Goal: Information Seeking & Learning: Learn about a topic

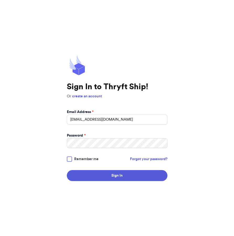
type input "[EMAIL_ADDRESS][DOMAIN_NAME]"
click at [67, 170] on button "Sign In" at bounding box center [117, 175] width 101 height 11
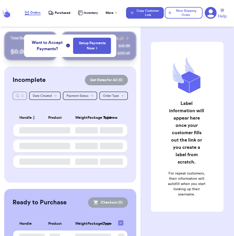
checkbox input "false"
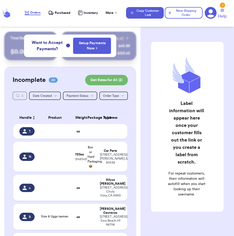
click at [210, 14] on icon at bounding box center [211, 13] width 12 height 12
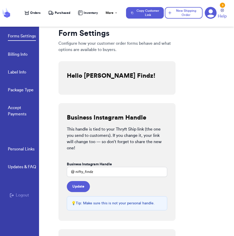
click at [210, 102] on div "Form Settings Configure how your customer order forms behave and what options a…" at bounding box center [146, 127] width 176 height 218
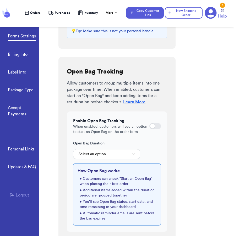
scroll to position [179, 0]
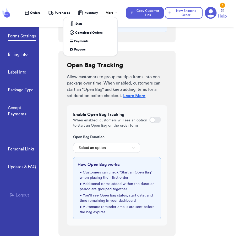
click at [113, 14] on div "More" at bounding box center [112, 13] width 12 height 4
click at [96, 31] on span "Completed Orders" at bounding box center [89, 33] width 28 height 4
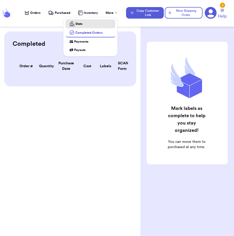
click at [99, 21] on div "Stats" at bounding box center [90, 23] width 41 height 5
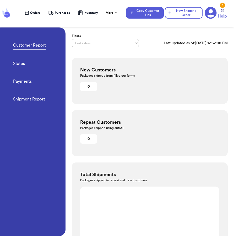
click at [140, 62] on div "New Customers Packages shipped from filled out forms 0" at bounding box center [150, 81] width 156 height 46
click at [125, 46] on select "Last 7 days Last 30 days Last 6 months Last year All time Custom date range" at bounding box center [105, 43] width 67 height 8
select select "CUSTOM"
click at [72, 39] on select "Last 7 days Last 30 days Last 6 months Last year All time Custom date range" at bounding box center [105, 43] width 67 height 8
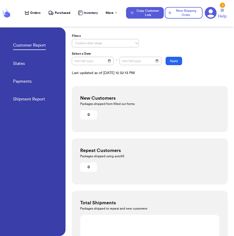
click at [110, 61] on input "date" at bounding box center [93, 61] width 42 height 8
click at [108, 61] on input "[DATE]" at bounding box center [93, 61] width 42 height 8
type input "[DATE]"
click at [154, 60] on input "date" at bounding box center [140, 61] width 42 height 8
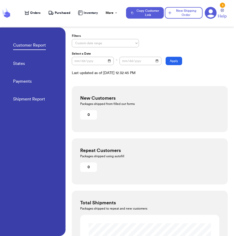
click at [155, 61] on input "date" at bounding box center [140, 61] width 42 height 8
type input "[DATE]"
click at [174, 63] on button "Apply" at bounding box center [174, 61] width 17 height 8
click at [193, 75] on div "Filters Last 7 days Last 30 days Last 6 months Last year All time Custom date r…" at bounding box center [150, 55] width 156 height 42
click at [175, 63] on button "Apply" at bounding box center [174, 61] width 17 height 8
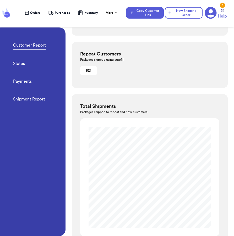
scroll to position [112, 0]
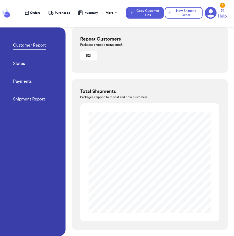
click at [29, 79] on link "Payments" at bounding box center [22, 81] width 19 height 7
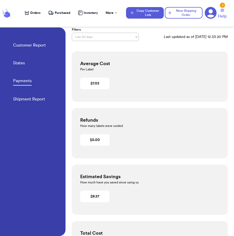
click at [133, 58] on div "Average Cost Per Label $ 7.03" at bounding box center [150, 77] width 156 height 50
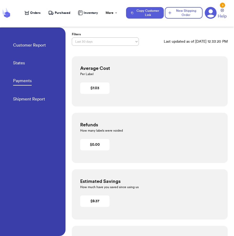
scroll to position [0, 0]
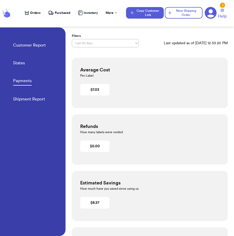
click at [133, 42] on select "Last 7 days Last 30 days Last 6 months Last year All time Custom date range" at bounding box center [105, 43] width 67 height 8
select select "CUSTOM"
click at [72, 39] on select "Last 7 days Last 30 days Last 6 months Last year All time Custom date range" at bounding box center [105, 43] width 67 height 8
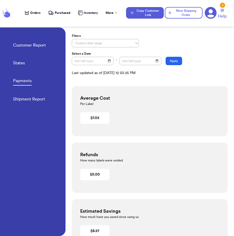
click at [109, 60] on input "date" at bounding box center [93, 61] width 42 height 8
type input "[DATE]"
click at [156, 62] on input "date" at bounding box center [140, 61] width 42 height 8
type input "[DATE]"
click at [173, 61] on button "Apply" at bounding box center [174, 61] width 17 height 8
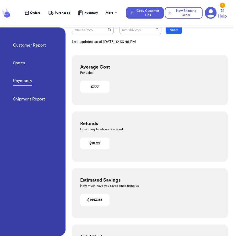
scroll to position [31, 0]
click at [39, 98] on link "Shipment Report" at bounding box center [29, 99] width 32 height 7
select select "LAST_30_DAYS"
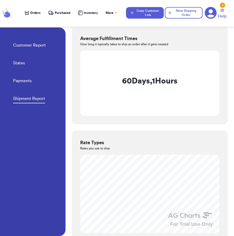
click at [186, 124] on div "Average Fulfillment Times How long it typically takes to ship an order after it…" at bounding box center [150, 75] width 156 height 98
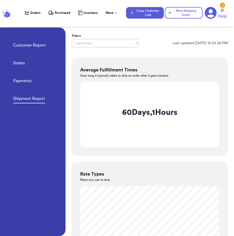
click at [20, 80] on link "Payments" at bounding box center [22, 81] width 19 height 7
select select "LAST_30_DAYS"
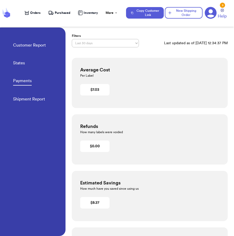
click at [179, 125] on h3 "Refunds" at bounding box center [149, 126] width 139 height 7
click at [20, 66] on link "States" at bounding box center [19, 63] width 12 height 7
select select "LAST_30_DAYS"
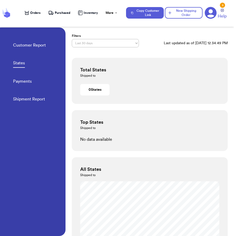
click at [38, 42] on link "Customer Report" at bounding box center [29, 45] width 33 height 7
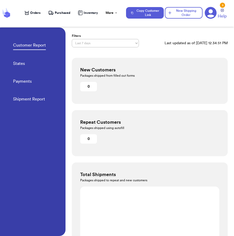
click at [134, 105] on div "New Customers Packages shipped from filled out forms 0 Repeat Customers Package…" at bounding box center [150, 107] width 156 height 99
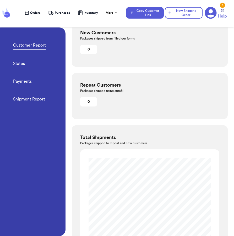
scroll to position [31, 0]
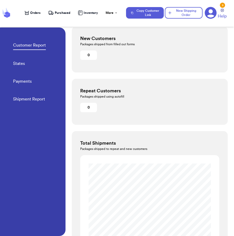
click at [35, 96] on link "Shipment Report" at bounding box center [29, 99] width 32 height 7
select select "LAST_30_DAYS"
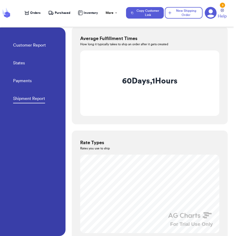
click at [114, 111] on div "60 Days, 1 Hours" at bounding box center [149, 83] width 139 height 65
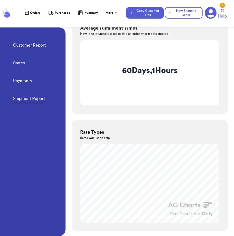
scroll to position [44, 0]
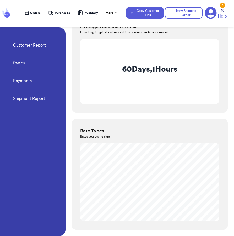
click at [26, 81] on link "Payments" at bounding box center [22, 81] width 19 height 7
select select "LAST_30_DAYS"
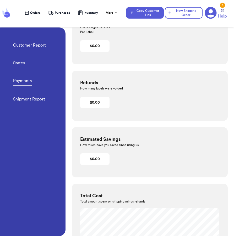
scroll to position [6, 0]
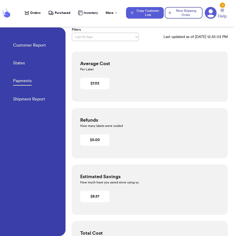
click at [111, 170] on div "Estimated Savings How much have you saved since using us $ 9.37" at bounding box center [150, 190] width 156 height 50
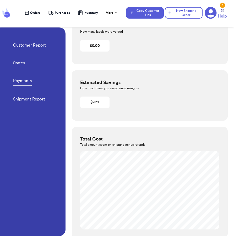
scroll to position [109, 0]
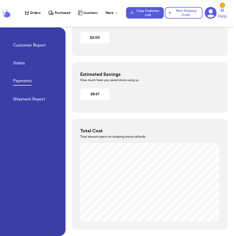
click at [210, 119] on div "Total Cost Total amount spent on shipping minus refunds Press Space or Enter to…" at bounding box center [150, 174] width 156 height 111
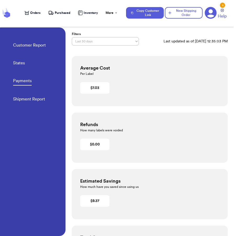
scroll to position [0, 0]
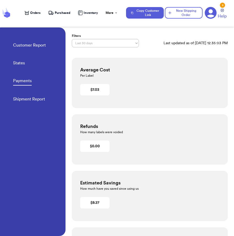
click at [210, 11] on icon at bounding box center [211, 13] width 12 height 12
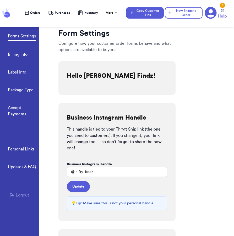
click at [105, 15] on div "Orders Purchased Inventory More Stats Completed Orders Payments Payouts" at bounding box center [73, 12] width 96 height 5
click at [114, 9] on nav "Orders Purchased Inventory More Stats Completed Orders Payments Payouts Copy Cu…" at bounding box center [126, 12] width 215 height 17
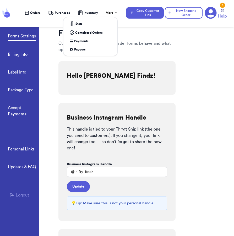
click at [113, 11] on div "More" at bounding box center [112, 13] width 12 height 4
click at [87, 41] on span "Payments" at bounding box center [81, 41] width 14 height 4
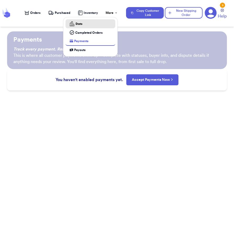
click at [93, 23] on div "Stats" at bounding box center [90, 23] width 41 height 5
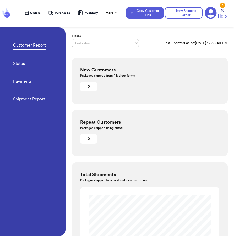
click at [50, 103] on div "Customer Report States Payments Shipment Report" at bounding box center [39, 71] width 52 height 86
click at [37, 101] on link "Shipment Report" at bounding box center [29, 99] width 32 height 7
select select "LAST_30_DAYS"
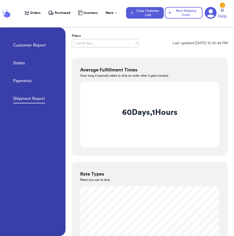
click at [79, 99] on div "Average Fulfillment Times How long it typically takes to ship an order after it…" at bounding box center [150, 107] width 156 height 98
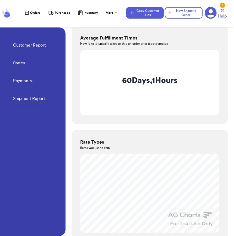
scroll to position [44, 0]
